Goal: Complete application form

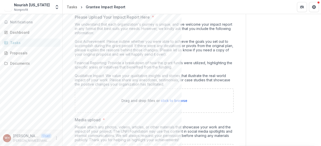
scroll to position [166, 0]
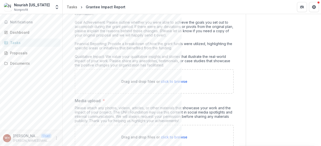
click at [168, 80] on span "click to browse" at bounding box center [174, 81] width 27 height 4
type input "**********"
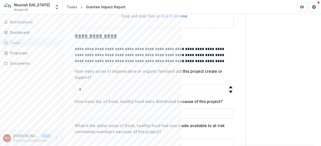
scroll to position [330, 0]
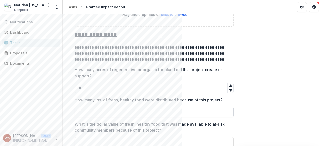
click at [152, 108] on input "How many lbs. of fresh, healthy food were distributed because of this project?" at bounding box center [154, 112] width 159 height 10
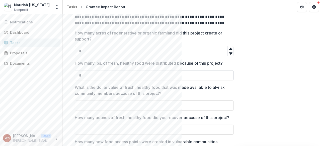
scroll to position [376, 0]
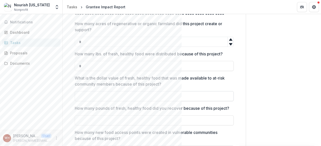
type input "*"
click at [157, 98] on input "What is the dollar value of fresh, healthy food that was made available to at-r…" at bounding box center [154, 96] width 159 height 10
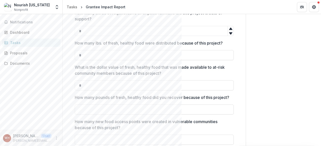
scroll to position [387, 0]
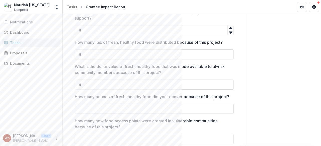
type input "*"
click at [144, 114] on input "How many pounds of fresh, healthy food did you recover because of this project?" at bounding box center [154, 108] width 159 height 10
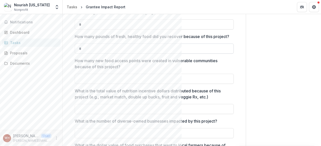
scroll to position [454, 0]
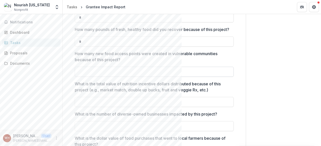
type input "*"
click at [135, 77] on input "How many new food access points were created in vulnerable communities because …" at bounding box center [154, 72] width 159 height 10
type input "*"
click at [116, 107] on input "What is the total value of nutrition incentive dollars distributed because of t…" at bounding box center [154, 102] width 159 height 10
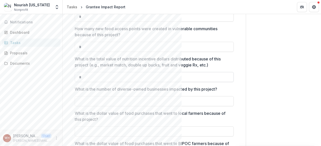
scroll to position [497, 0]
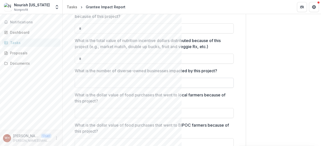
type input "*"
click at [115, 88] on input "What is the number of diverse-owned businesses impacted by this project?" at bounding box center [154, 83] width 159 height 10
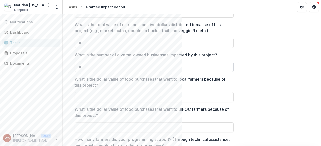
scroll to position [515, 0]
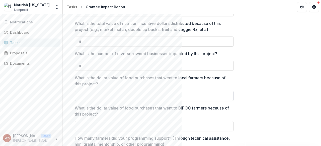
type input "*"
click at [108, 101] on input "What is the dollar value of food purchases that went to local farmers because o…" at bounding box center [154, 96] width 159 height 10
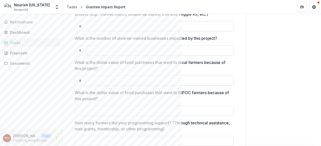
scroll to position [534, 0]
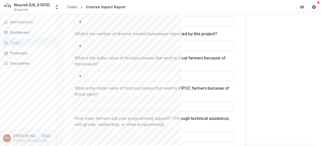
type input "*"
click at [92, 111] on input "What is the dollar value of food purchases that went to BIPOC farmers because o…" at bounding box center [154, 106] width 159 height 10
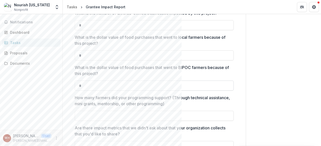
scroll to position [569, 0]
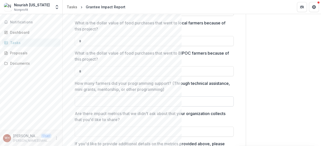
type input "*"
click at [91, 106] on input "How many farmers did your programming support? (Through technical assistance, m…" at bounding box center [154, 101] width 159 height 10
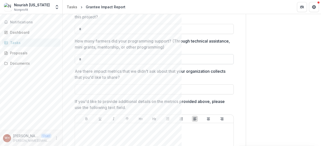
scroll to position [615, 0]
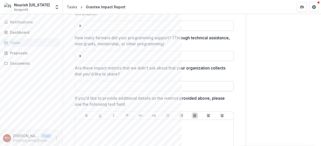
type input "*"
click at [88, 88] on input "Are there impact metrics that we didn't ask about that your organization collec…" at bounding box center [154, 86] width 159 height 10
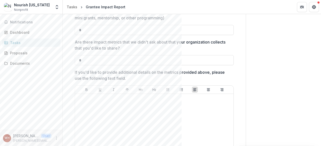
scroll to position [647, 0]
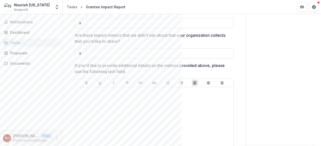
type input "*"
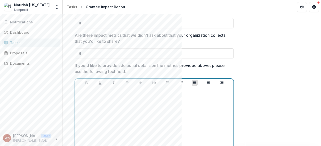
click at [95, 94] on p at bounding box center [154, 92] width 155 height 6
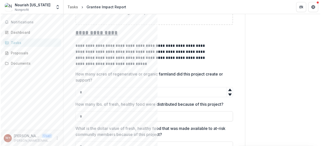
scroll to position [269, 0]
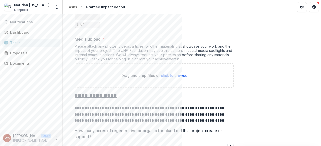
click at [170, 75] on span "click to browse" at bounding box center [174, 75] width 27 height 4
type input "**********"
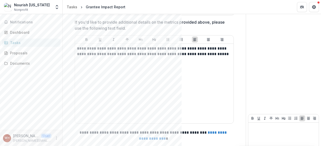
scroll to position [733, 0]
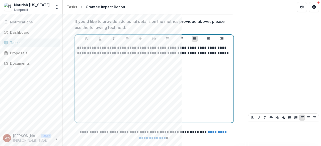
click at [215, 56] on p "**********" at bounding box center [153, 50] width 153 height 11
click at [153, 62] on p "**********" at bounding box center [153, 53] width 153 height 17
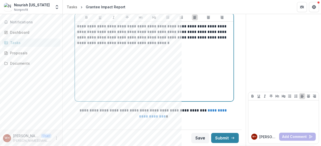
scroll to position [760, 0]
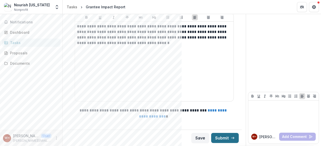
click at [229, 136] on button "Submit" at bounding box center [225, 138] width 28 height 10
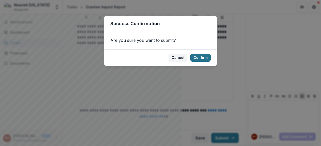
click at [197, 58] on button "Confirm" at bounding box center [201, 57] width 20 height 8
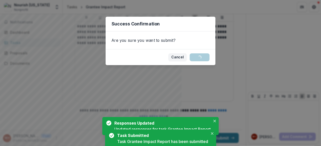
scroll to position [762, 0]
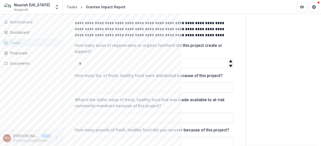
scroll to position [316, 0]
